Goal: Entertainment & Leisure: Browse casually

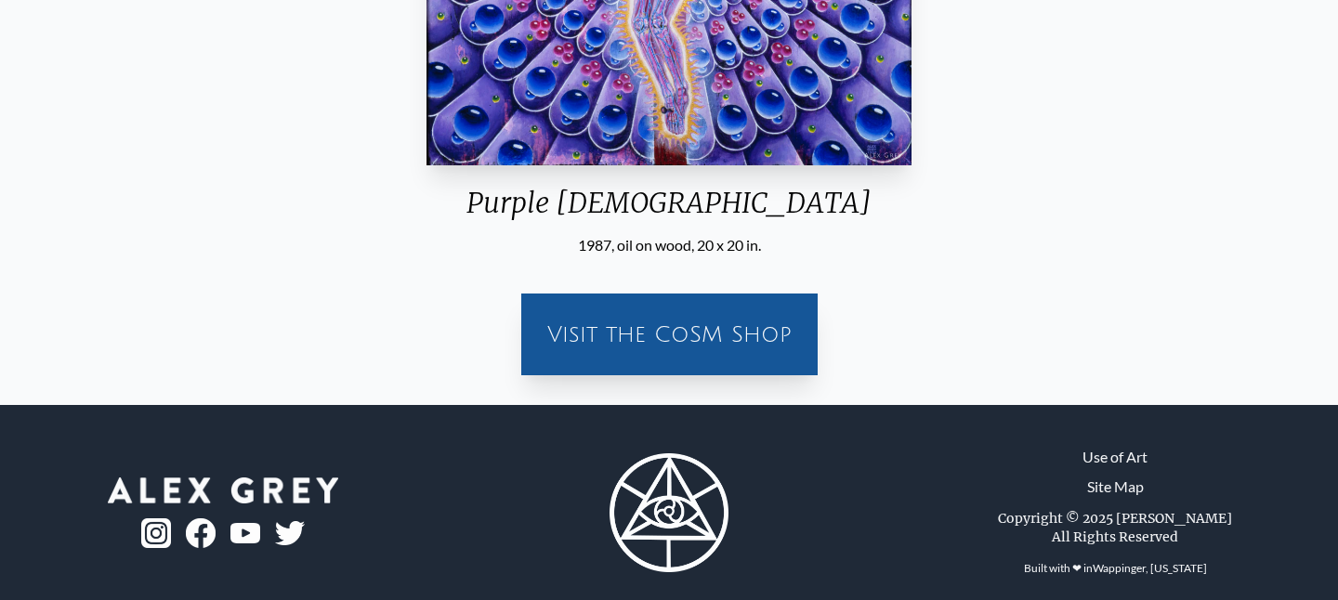
scroll to position [512, 0]
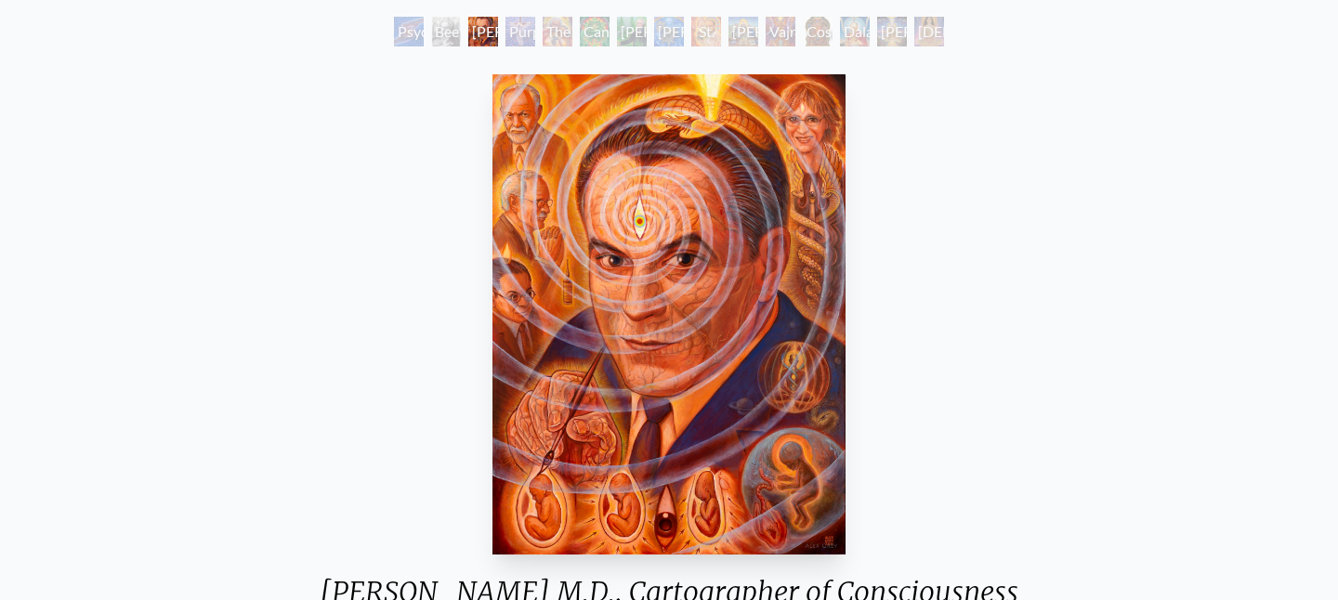
scroll to position [107, 0]
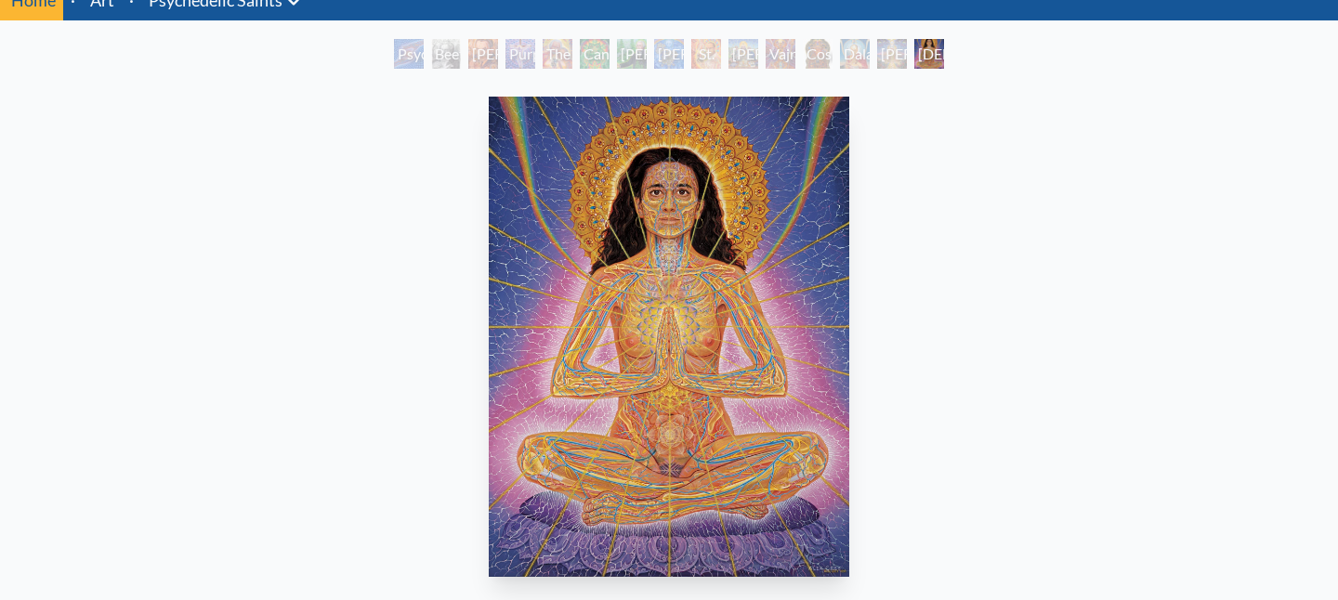
scroll to position [81, 0]
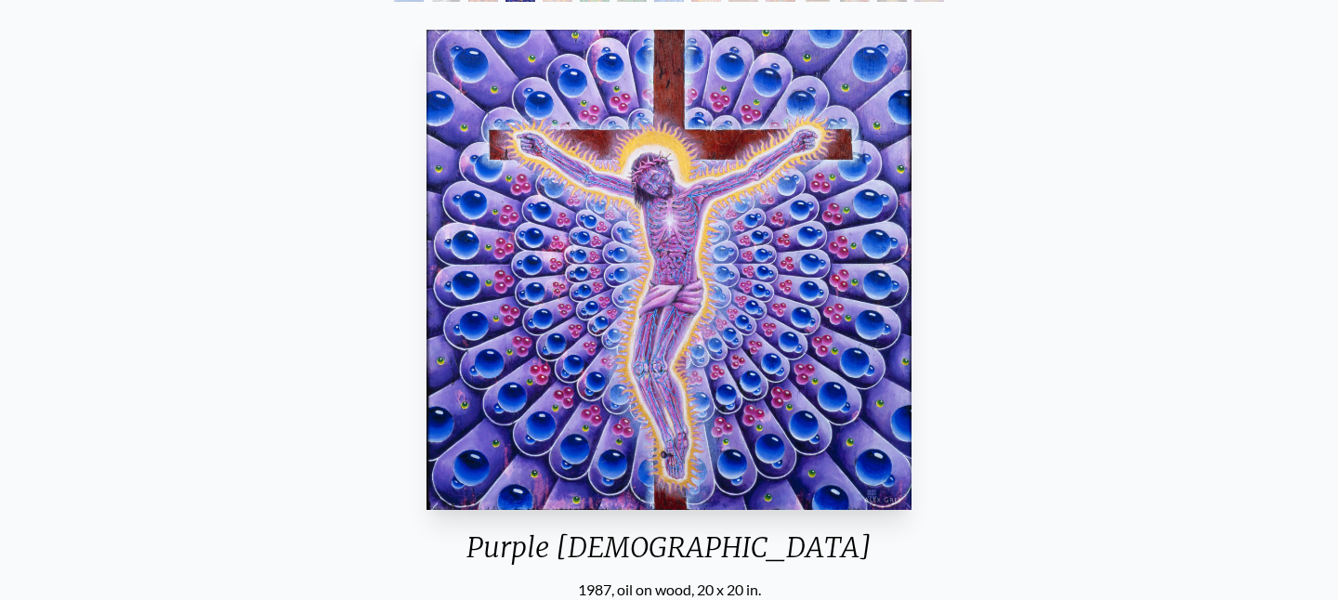
scroll to position [142, 0]
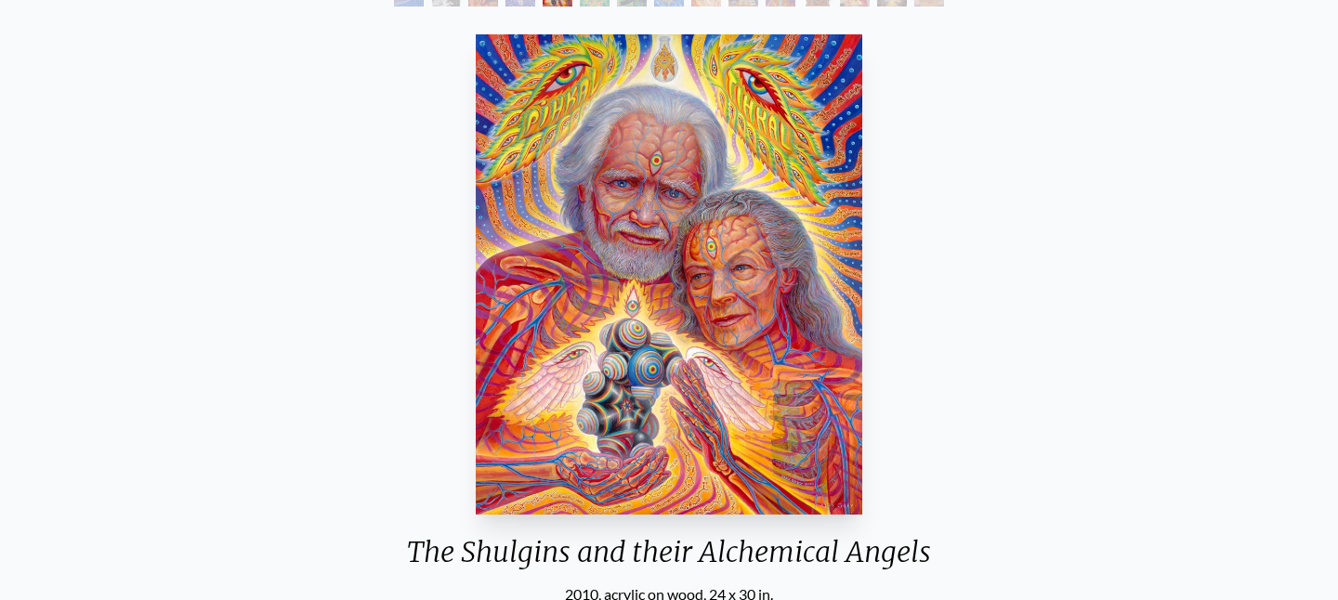
scroll to position [99, 0]
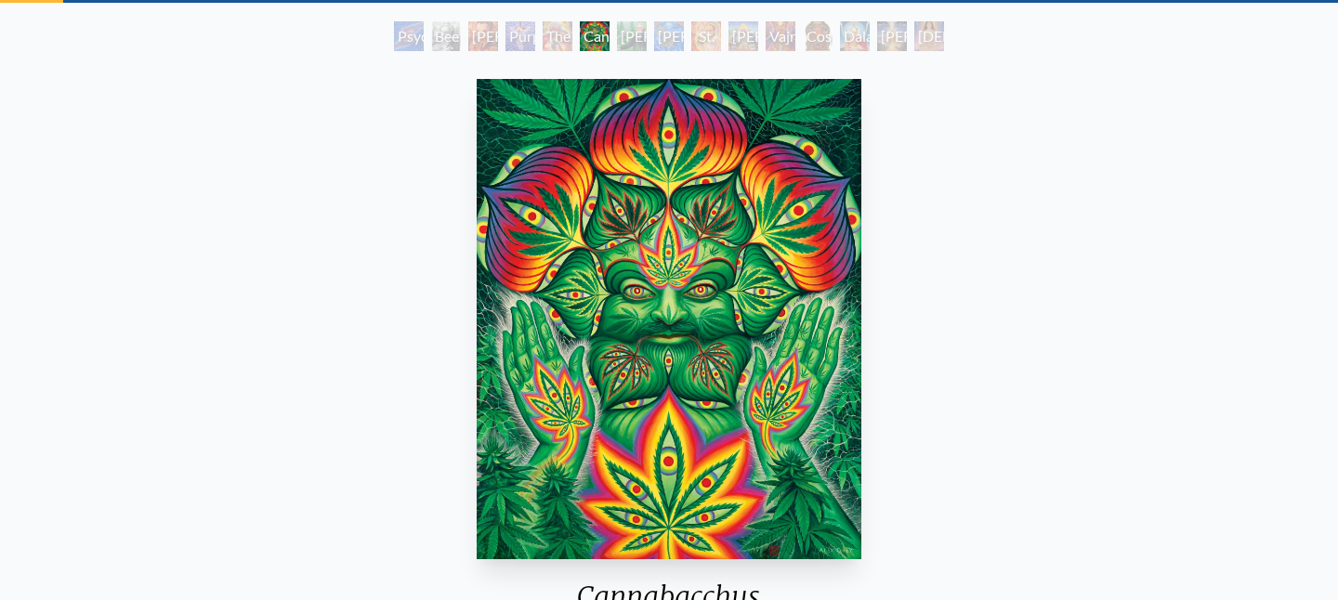
scroll to position [87, 0]
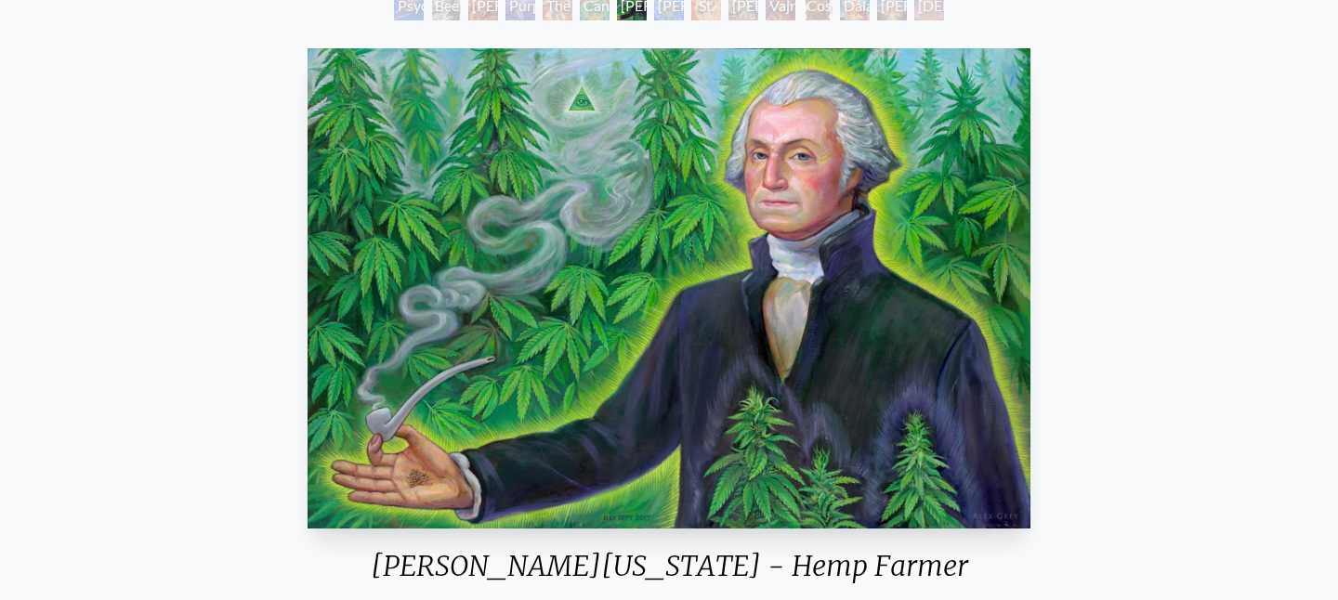
scroll to position [131, 0]
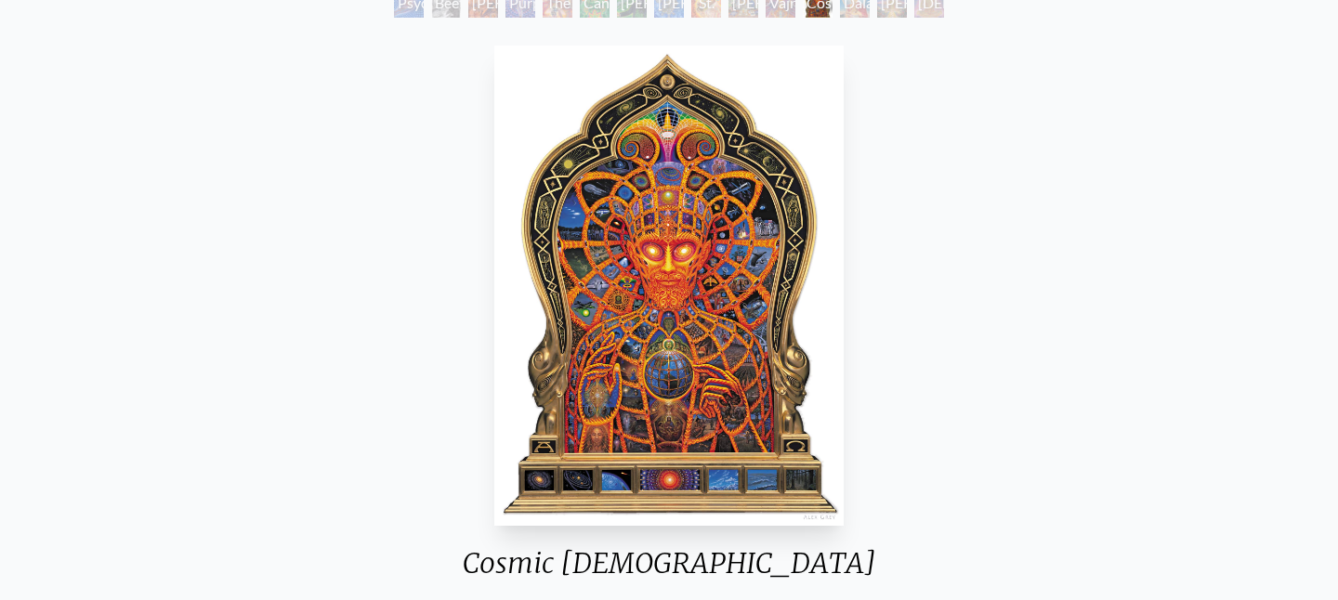
click at [698, 323] on img "12 / 15" at bounding box center [669, 286] width 350 height 480
